Goal: Task Accomplishment & Management: Use online tool/utility

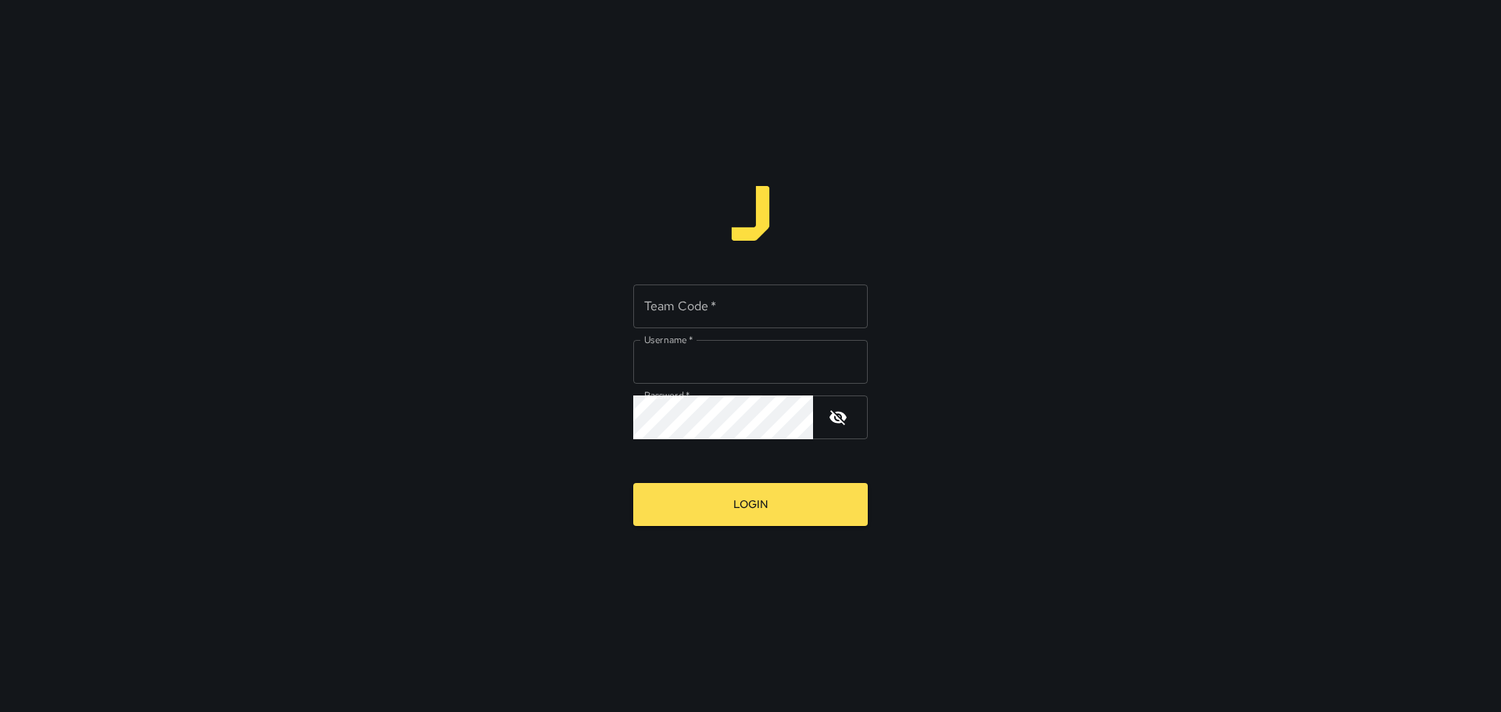
type input "*****"
click at [723, 309] on input "Team Code   *" at bounding box center [750, 307] width 235 height 44
type input "****"
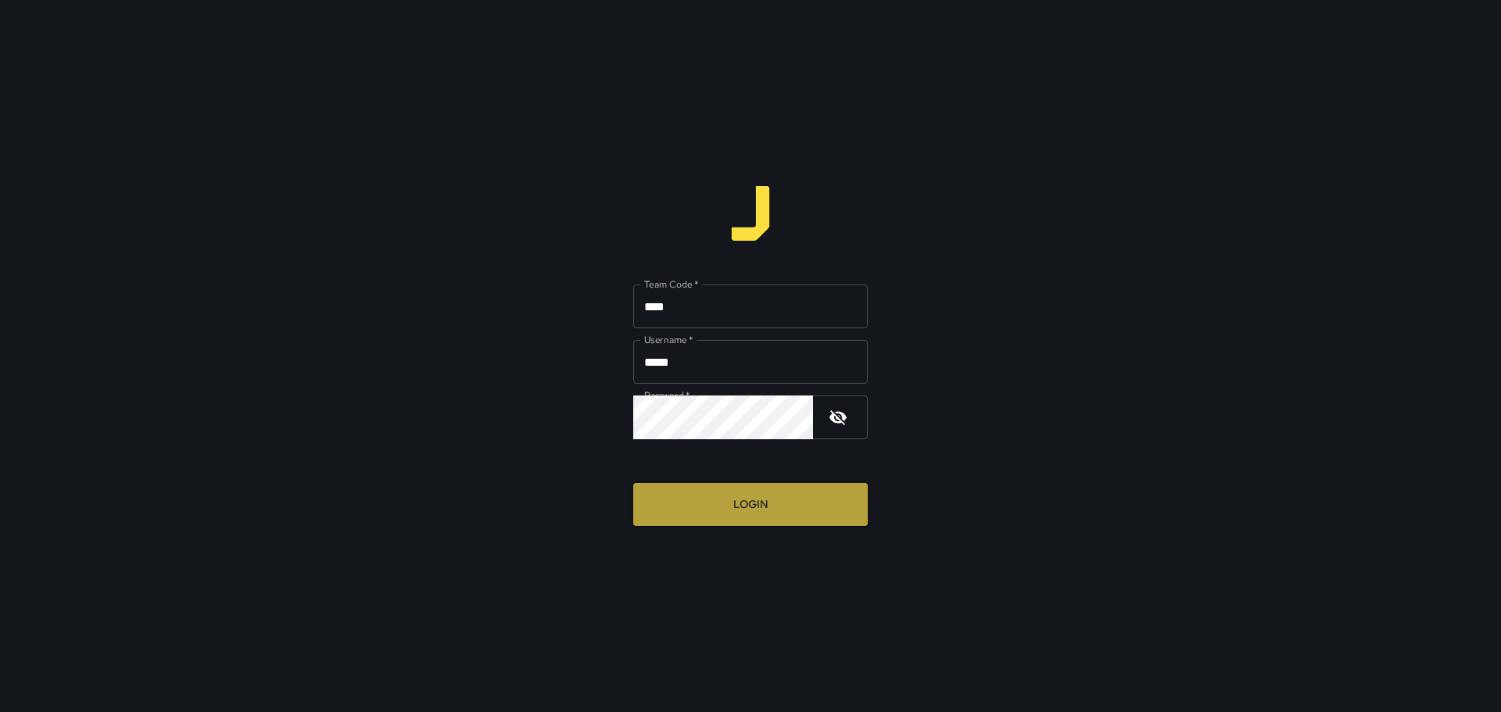
click at [740, 493] on button "Login" at bounding box center [750, 504] width 235 height 43
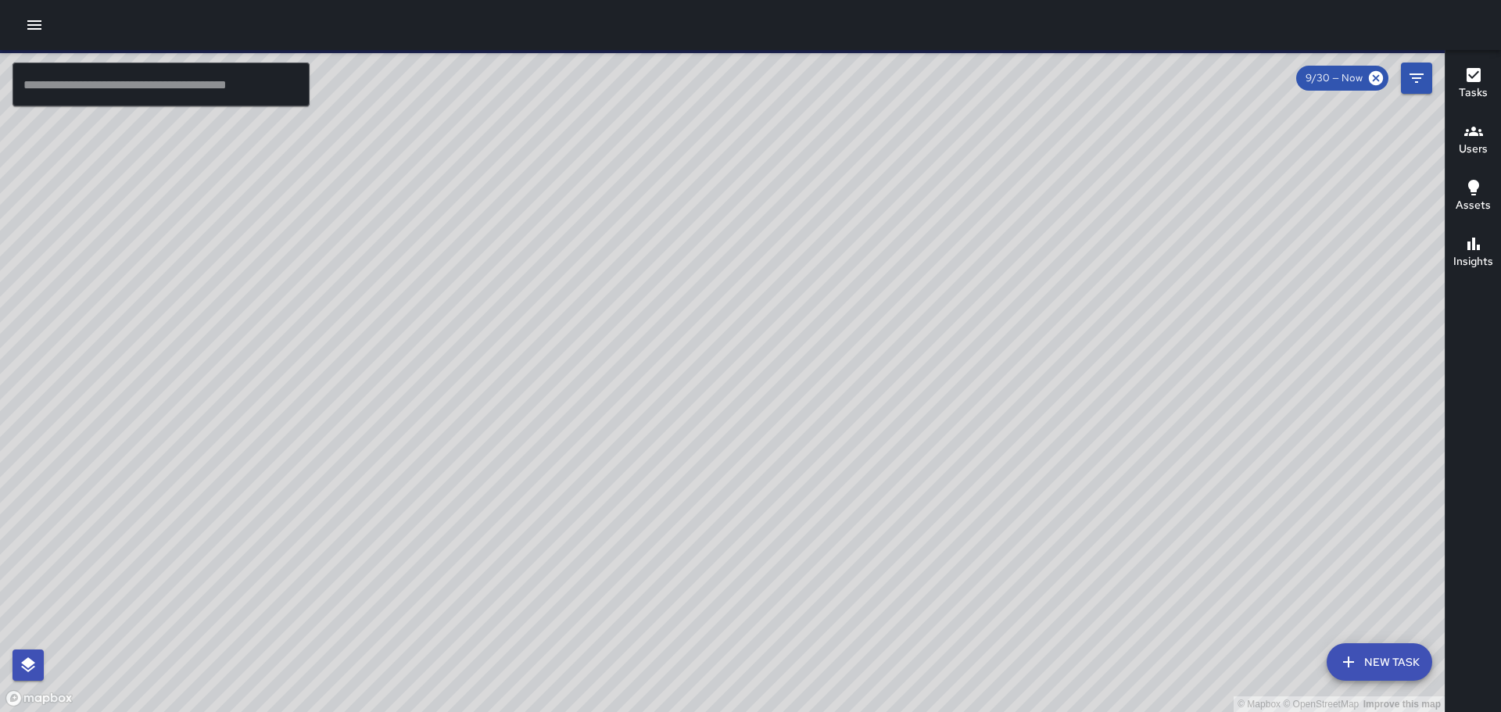
drag, startPoint x: 1213, startPoint y: 386, endPoint x: 1108, endPoint y: 343, distance: 114.0
click at [1131, 321] on div "© Mapbox © OpenStreetMap Improve this map" at bounding box center [722, 381] width 1445 height 662
drag, startPoint x: 728, startPoint y: 399, endPoint x: 844, endPoint y: 335, distance: 131.9
click at [843, 335] on div "© Mapbox © OpenStreetMap Improve this map" at bounding box center [722, 381] width 1445 height 662
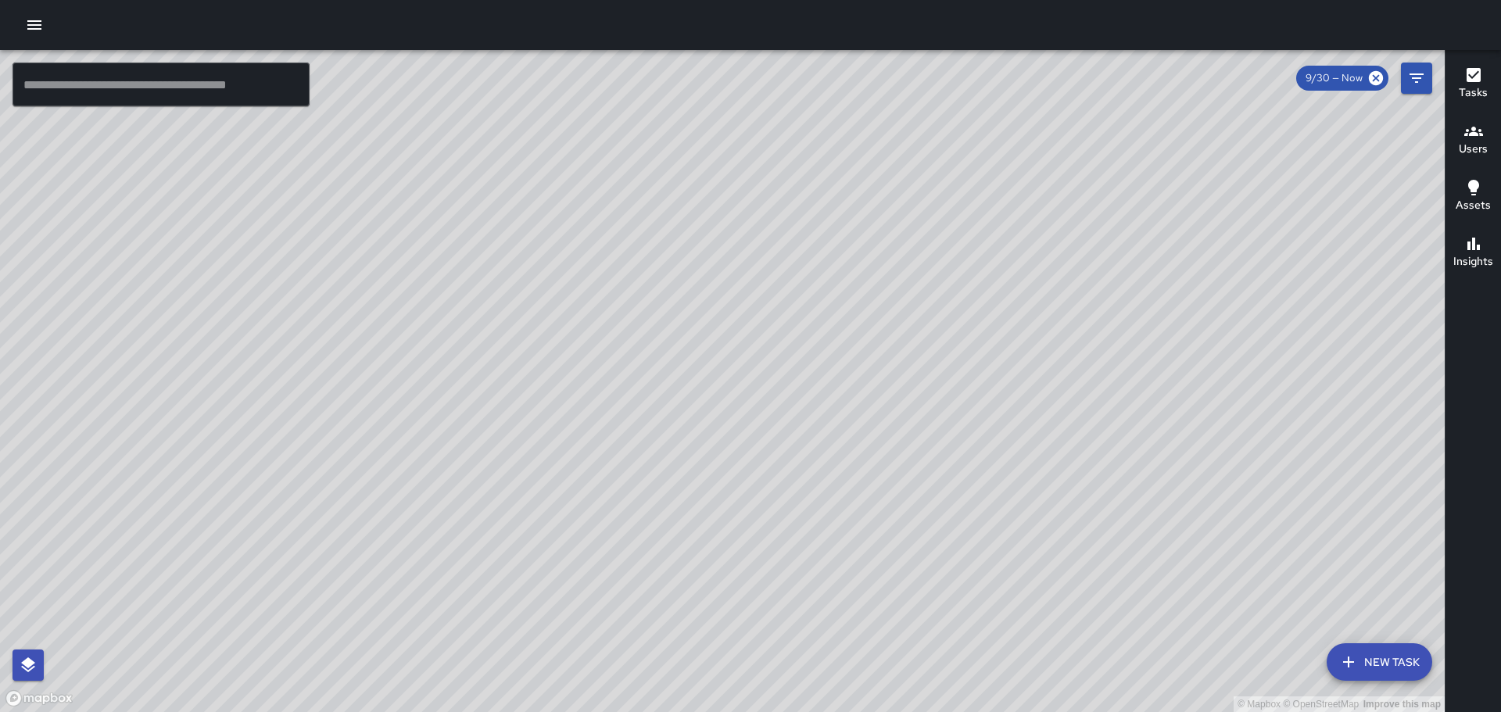
drag, startPoint x: 518, startPoint y: 213, endPoint x: 564, endPoint y: 306, distance: 104.5
click at [564, 306] on div "© Mapbox © OpenStreetMap Improve this map" at bounding box center [722, 381] width 1445 height 662
drag, startPoint x: 478, startPoint y: 210, endPoint x: 694, endPoint y: 424, distance: 304.6
click at [694, 424] on div "© Mapbox © OpenStreetMap Improve this map" at bounding box center [722, 381] width 1445 height 662
drag, startPoint x: 473, startPoint y: 244, endPoint x: 547, endPoint y: 384, distance: 158.4
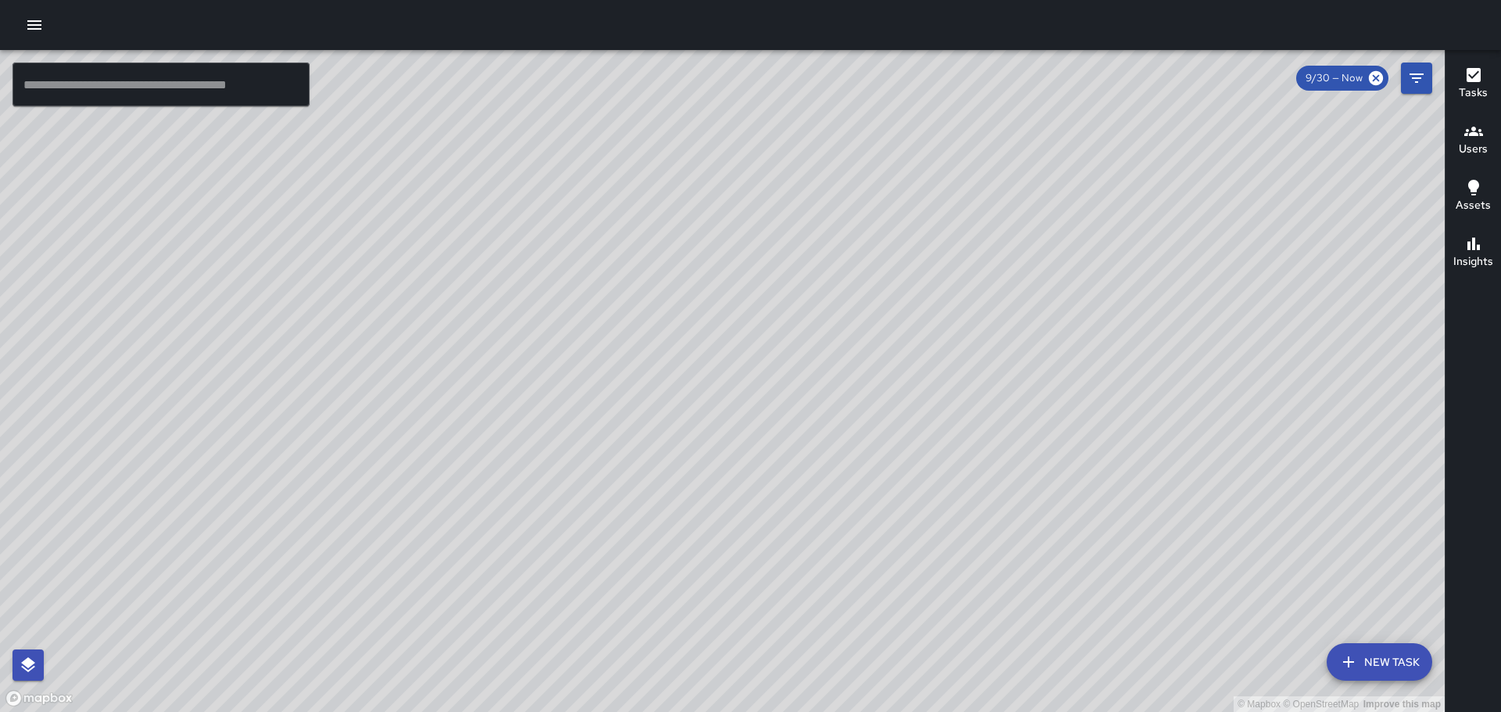
click at [550, 393] on div "© Mapbox © OpenStreetMap Improve this map" at bounding box center [722, 381] width 1445 height 662
drag, startPoint x: 526, startPoint y: 256, endPoint x: 629, endPoint y: 500, distance: 265.3
click at [629, 500] on div "© Mapbox © OpenStreetMap Improve this map" at bounding box center [722, 381] width 1445 height 662
drag, startPoint x: 564, startPoint y: 311, endPoint x: 672, endPoint y: 513, distance: 228.7
click at [675, 528] on div "© Mapbox © OpenStreetMap Improve this map" at bounding box center [722, 381] width 1445 height 662
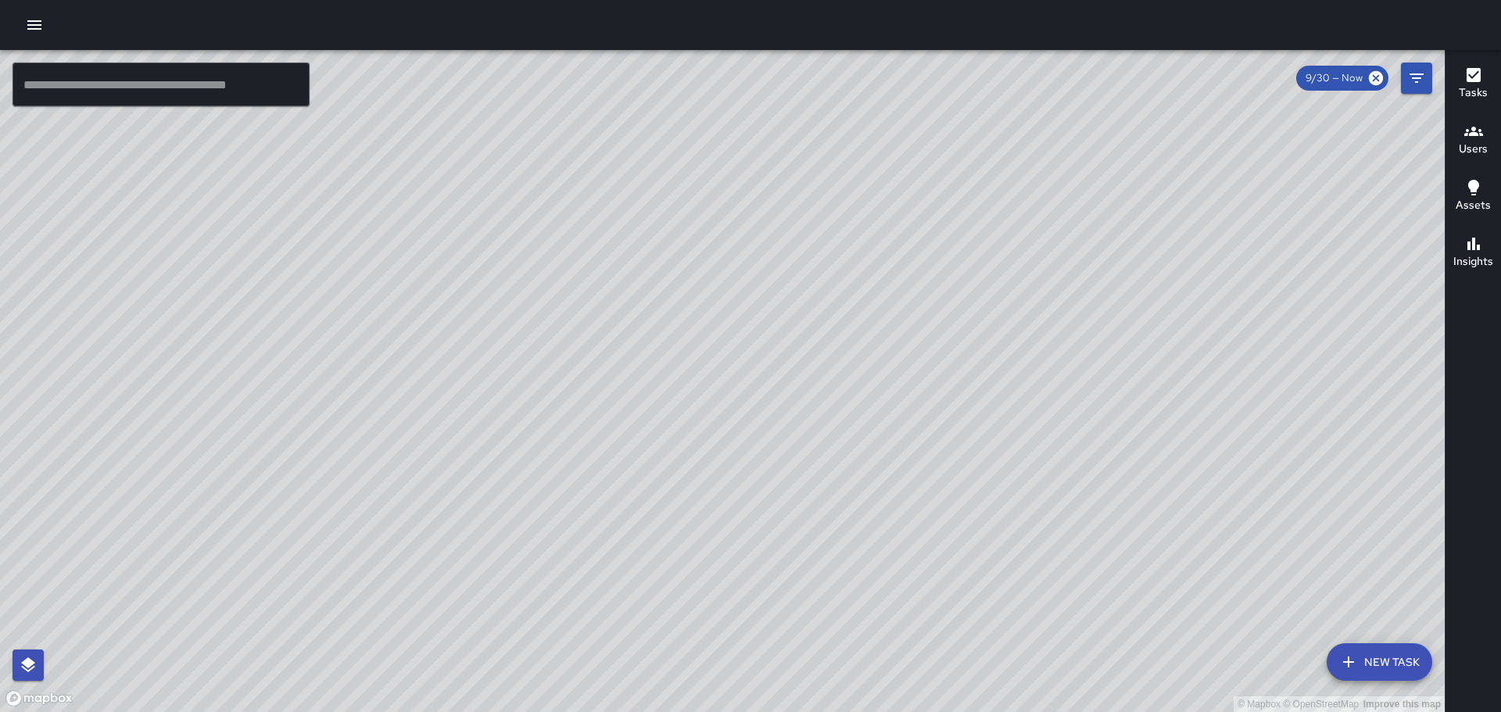
drag, startPoint x: 529, startPoint y: 288, endPoint x: 662, endPoint y: 356, distance: 149.3
click at [662, 355] on div "© Mapbox © OpenStreetMap Improve this map" at bounding box center [722, 381] width 1445 height 662
drag, startPoint x: 839, startPoint y: 325, endPoint x: 611, endPoint y: 147, distance: 289.0
click at [613, 149] on div "© Mapbox © OpenStreetMap Improve this map" at bounding box center [722, 381] width 1445 height 662
drag, startPoint x: 891, startPoint y: 433, endPoint x: 853, endPoint y: 342, distance: 99.2
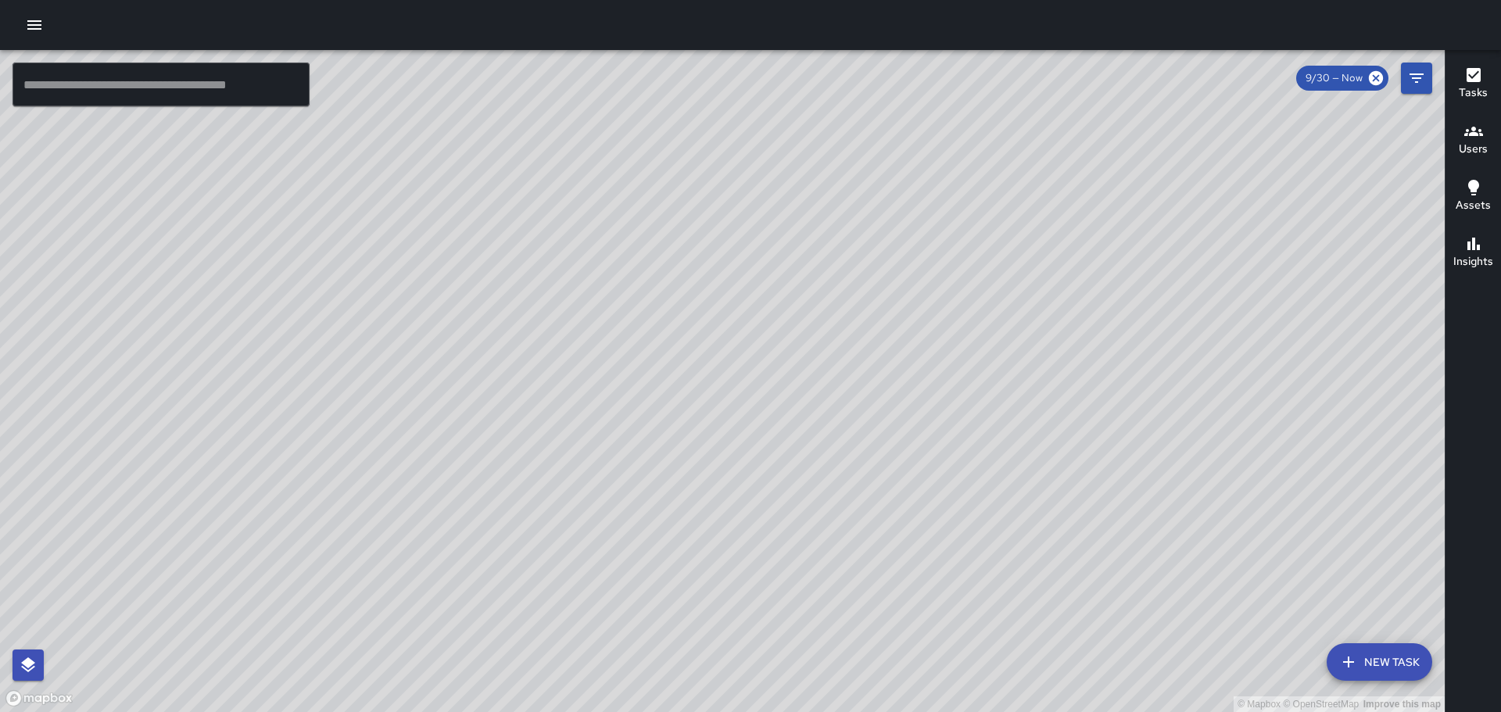
click at [853, 342] on div "© Mapbox © OpenStreetMap Improve this map" at bounding box center [722, 381] width 1445 height 662
